Goal: Task Accomplishment & Management: Manage account settings

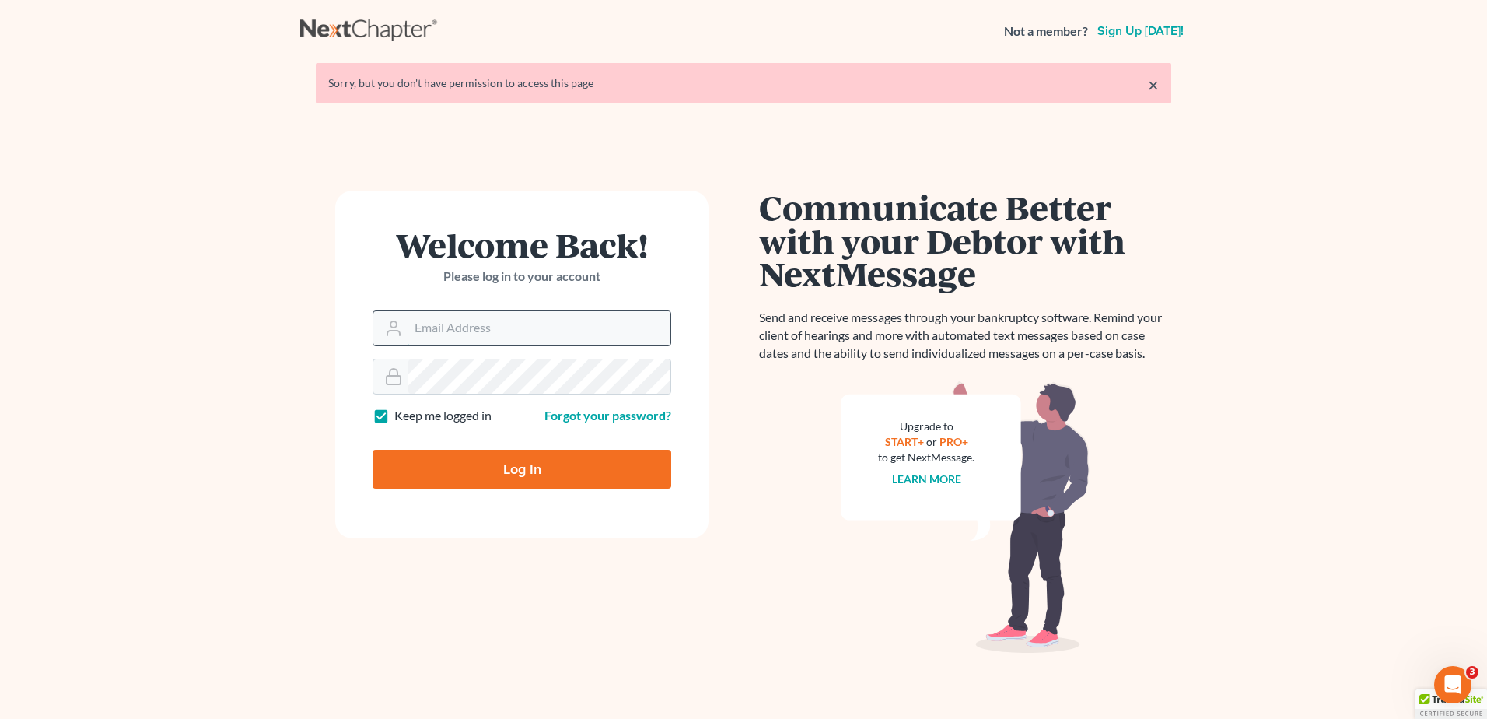
click at [534, 322] on input "Email Address" at bounding box center [539, 328] width 262 height 34
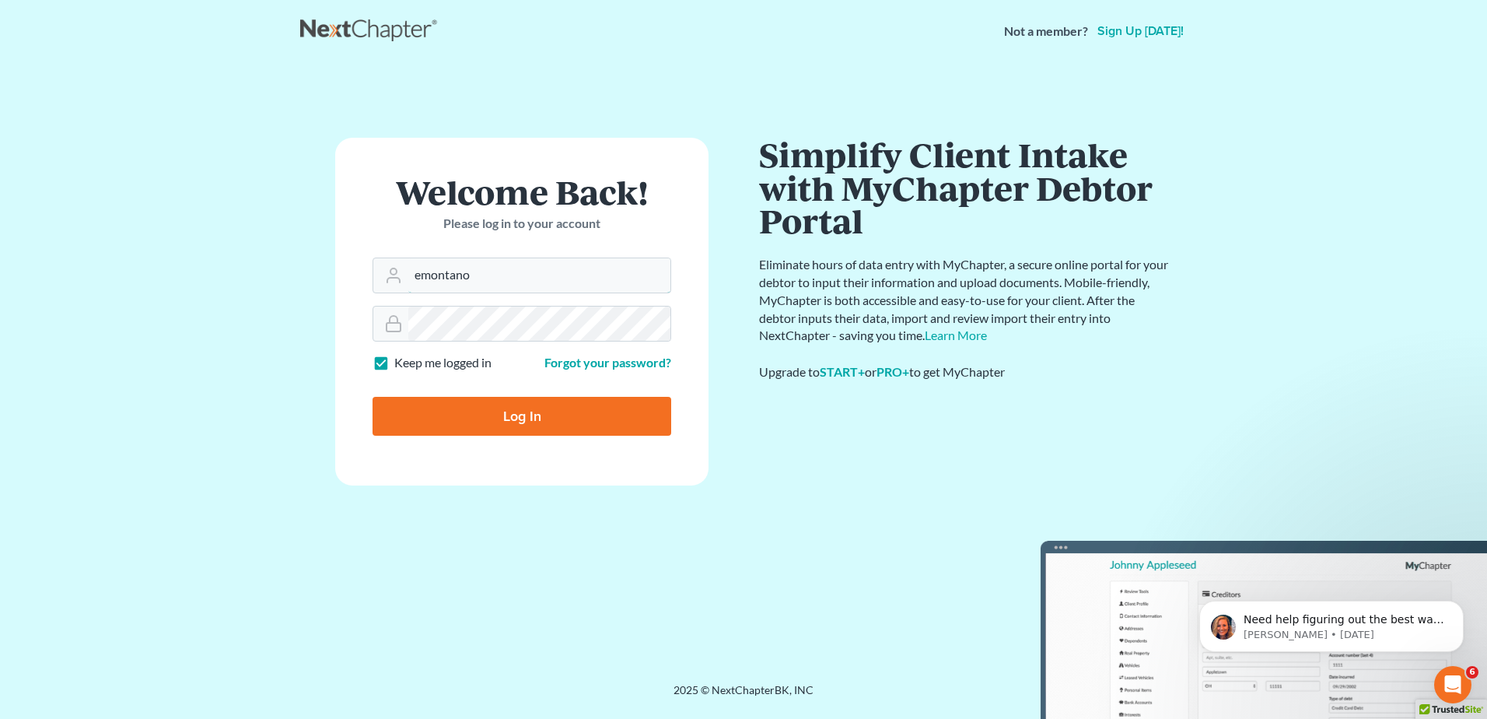
type input "[EMAIL_ADDRESS][DOMAIN_NAME]"
click at [532, 421] on input "Log In" at bounding box center [522, 416] width 299 height 39
type input "Thinking..."
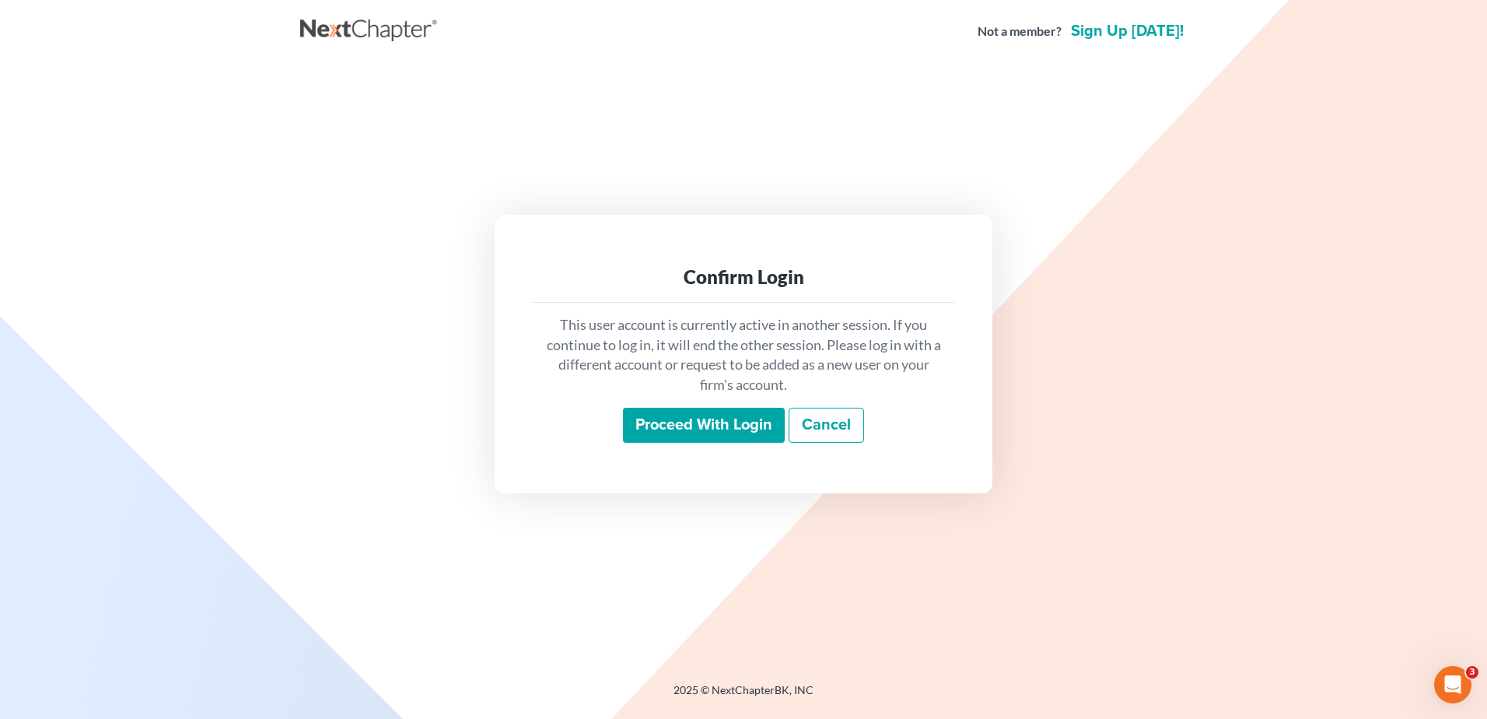
click at [707, 413] on input "Proceed with login" at bounding box center [704, 426] width 162 height 36
